Goal: Task Accomplishment & Management: Use online tool/utility

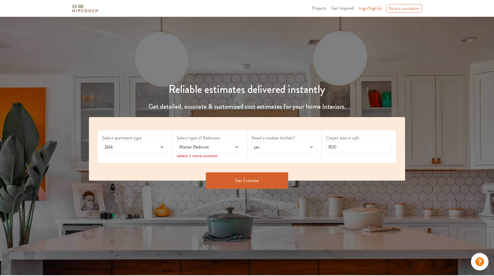
click at [238, 150] on div "Master Bedroom" at bounding box center [210, 147] width 66 height 12
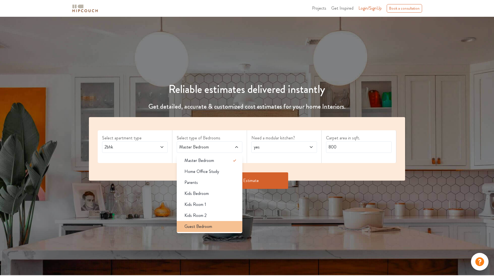
click at [238, 224] on div "Guest Bedroom" at bounding box center [211, 226] width 62 height 7
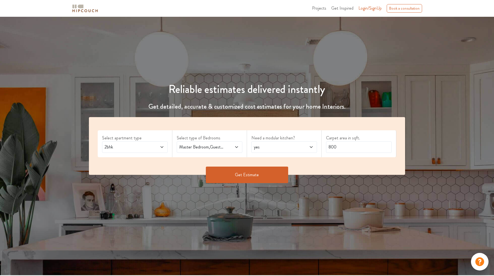
click at [231, 150] on span at bounding box center [231, 147] width 15 height 7
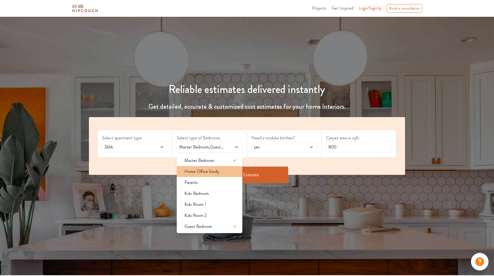
click at [231, 172] on div "Home Office Study" at bounding box center [211, 171] width 62 height 7
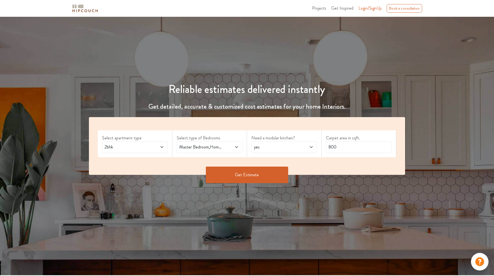
click at [238, 175] on button "Get Estimate" at bounding box center [247, 174] width 82 height 16
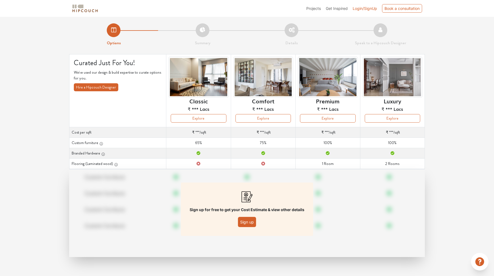
click at [372, 10] on span "Login/SignUp" at bounding box center [365, 8] width 24 height 5
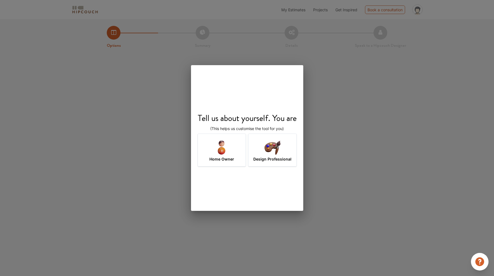
click at [278, 146] on img at bounding box center [272, 147] width 18 height 18
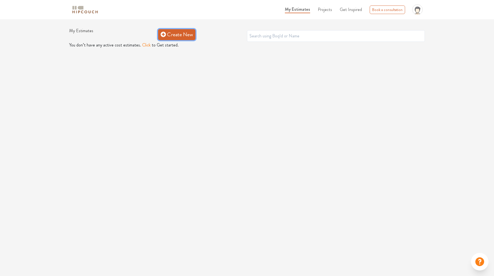
click at [172, 33] on link "Create New" at bounding box center [176, 34] width 37 height 11
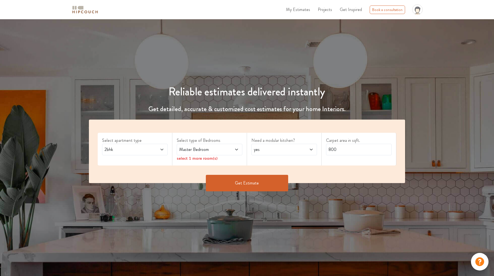
click at [234, 151] on span at bounding box center [231, 149] width 15 height 7
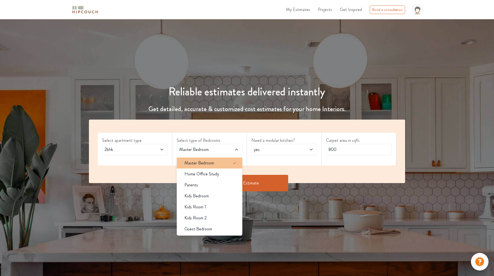
click at [228, 165] on div "Master Bedroom" at bounding box center [211, 162] width 62 height 7
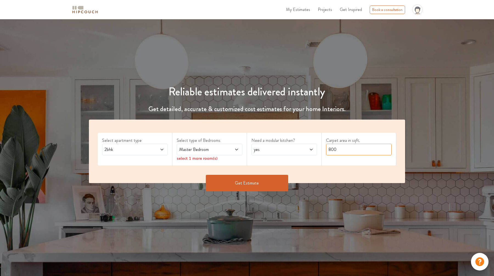
click at [342, 148] on input "800" at bounding box center [359, 150] width 66 height 12
click at [266, 177] on button "Get Estimate" at bounding box center [247, 183] width 82 height 16
